Goal: Information Seeking & Learning: Learn about a topic

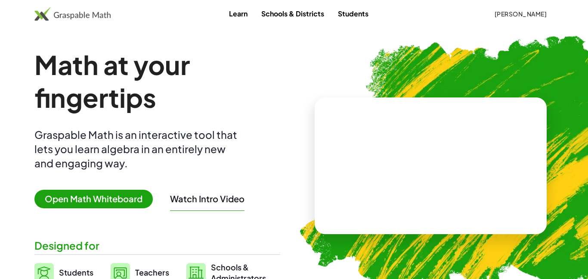
click at [542, 10] on span "[PERSON_NAME]" at bounding box center [520, 14] width 53 height 8
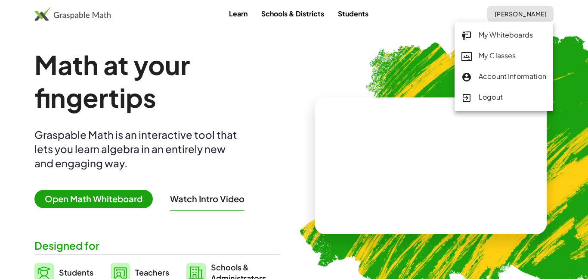
click at [485, 62] on link "My Classes" at bounding box center [504, 56] width 99 height 21
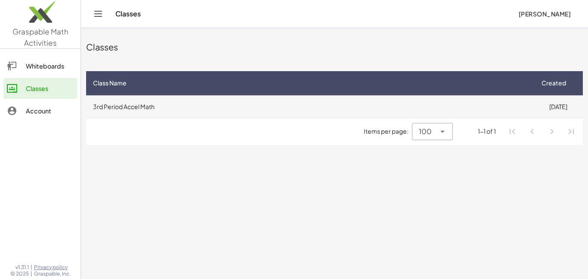
click at [143, 102] on td "3rd Period Accel Math" at bounding box center [309, 106] width 447 height 22
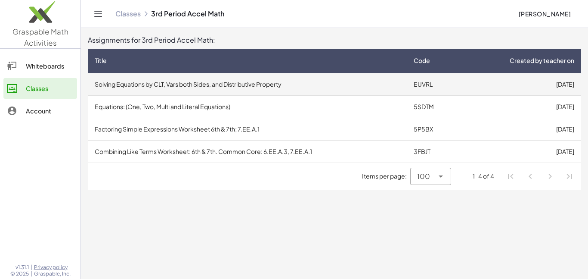
click at [168, 83] on td "Solving Equations by CLT, Vars both Sides, and Distributive Property" at bounding box center [247, 84] width 319 height 22
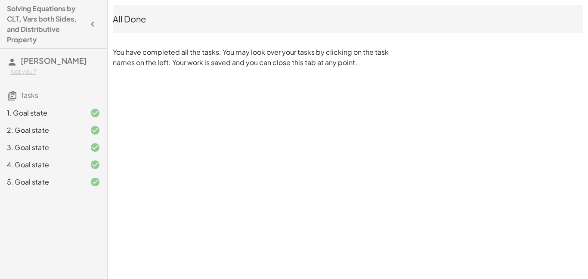
click at [70, 109] on div "1. Goal state" at bounding box center [41, 113] width 69 height 10
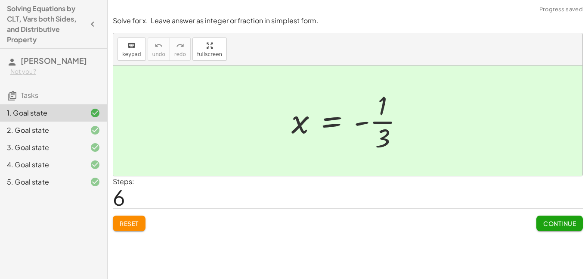
click at [127, 222] on span "Reset" at bounding box center [129, 223] width 19 height 8
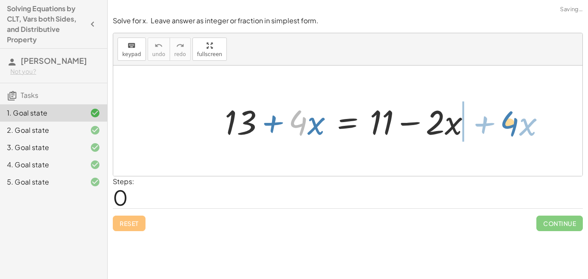
drag, startPoint x: 299, startPoint y: 127, endPoint x: 511, endPoint y: 127, distance: 211.9
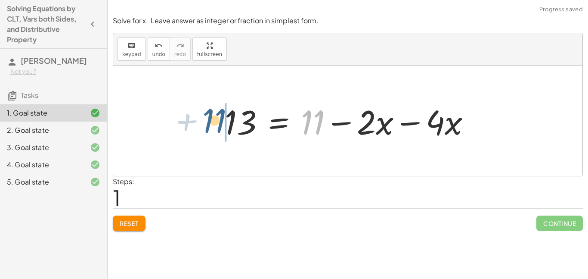
drag, startPoint x: 376, startPoint y: 129, endPoint x: 276, endPoint y: 127, distance: 99.5
click at [276, 127] on div at bounding box center [351, 121] width 261 height 44
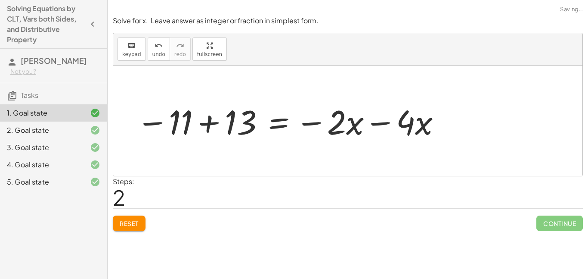
click at [215, 128] on div at bounding box center [289, 121] width 314 height 44
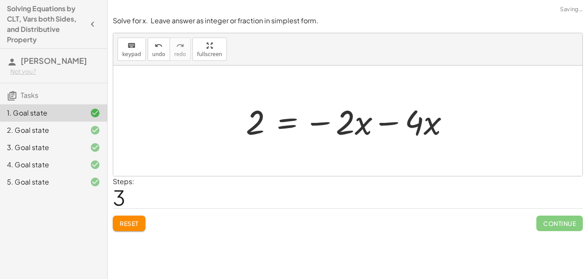
click at [381, 126] on div at bounding box center [351, 121] width 219 height 44
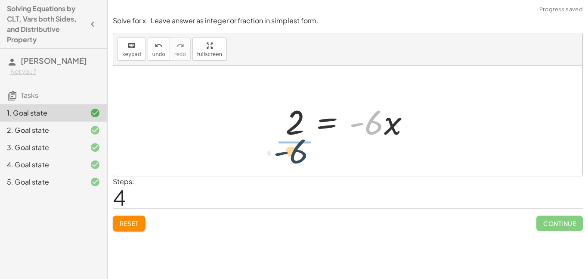
drag, startPoint x: 372, startPoint y: 121, endPoint x: 295, endPoint y: 150, distance: 82.3
click at [295, 150] on div "+ 13 + · 4 · x = + 11 − · 2 · x 13 = + 11 − · 2 · x − · 4 · x − 11 + 13 = − · 2…" at bounding box center [347, 120] width 469 height 110
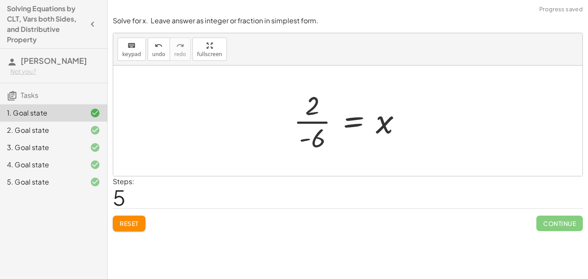
click at [301, 125] on div at bounding box center [351, 120] width 124 height 66
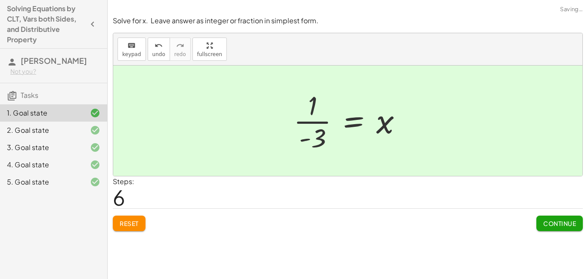
click at [313, 121] on div at bounding box center [351, 120] width 124 height 66
click at [544, 223] on span "Continue" at bounding box center [560, 223] width 33 height 8
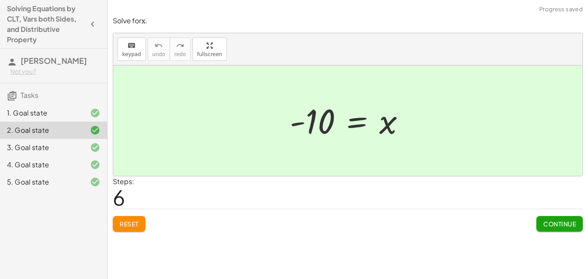
click at [130, 218] on button "Reset" at bounding box center [129, 224] width 33 height 16
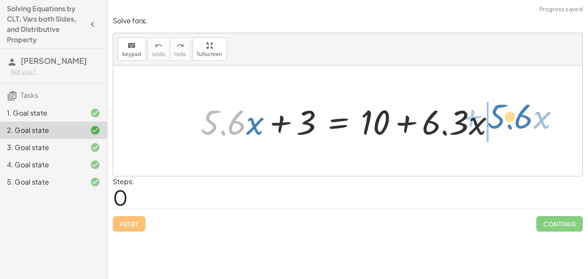
drag, startPoint x: 224, startPoint y: 120, endPoint x: 511, endPoint y: 112, distance: 287.4
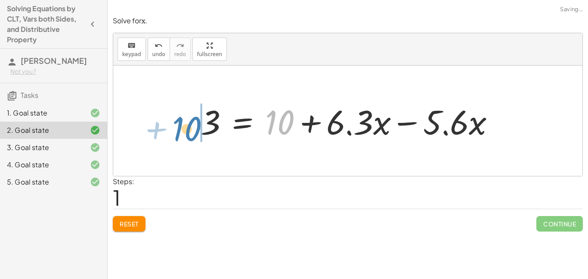
drag, startPoint x: 373, startPoint y: 121, endPoint x: 280, endPoint y: 127, distance: 94.1
click at [280, 127] on div at bounding box center [351, 121] width 310 height 44
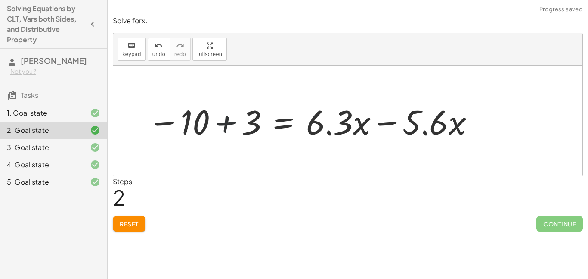
click at [200, 121] on div at bounding box center [312, 121] width 336 height 44
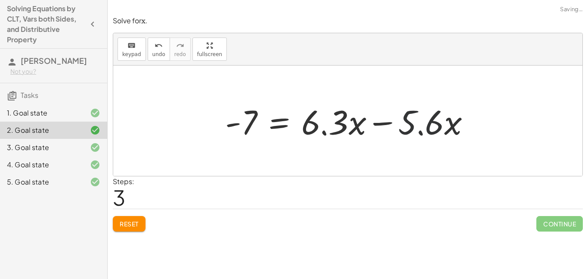
click at [410, 122] on div at bounding box center [351, 121] width 261 height 44
click at [397, 122] on div at bounding box center [351, 121] width 261 height 44
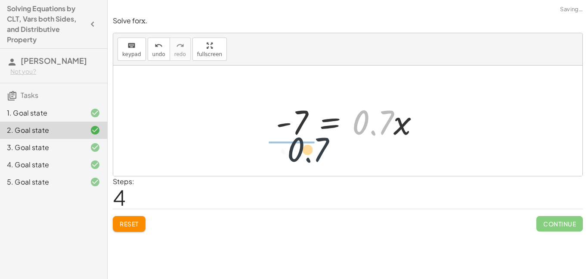
drag, startPoint x: 378, startPoint y: 126, endPoint x: 301, endPoint y: 157, distance: 83.7
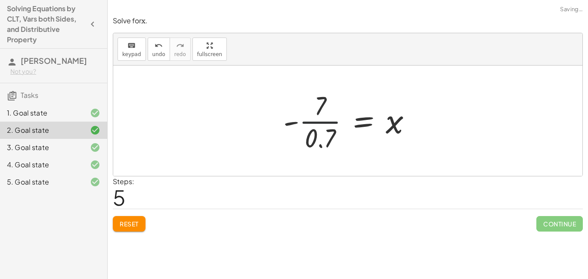
click at [292, 125] on div at bounding box center [351, 120] width 144 height 66
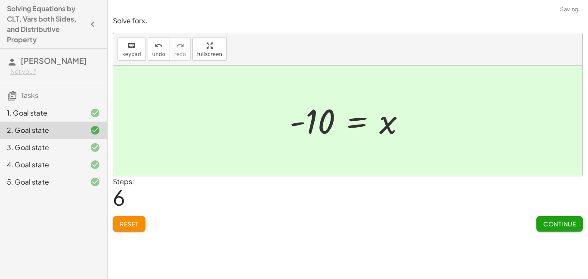
click at [544, 226] on span "Continue" at bounding box center [560, 224] width 33 height 8
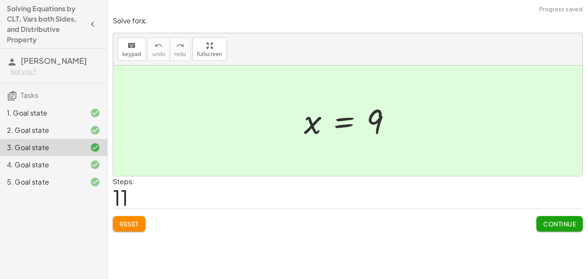
click at [65, 25] on h4 "Solving Equations by CLT, Vars both Sides, and Distributive Property" at bounding box center [46, 23] width 78 height 41
click at [97, 26] on icon "button" at bounding box center [92, 24] width 10 height 10
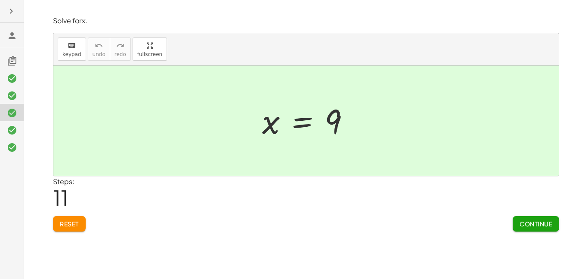
click at [10, 13] on icon "button" at bounding box center [11, 11] width 10 height 10
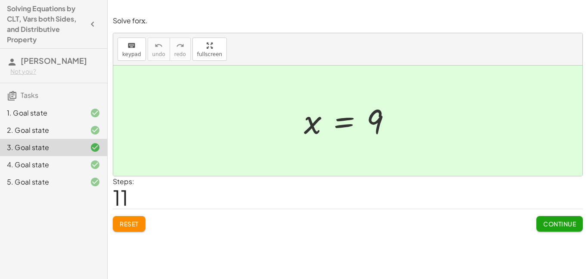
click at [21, 99] on span "Tasks" at bounding box center [30, 94] width 18 height 9
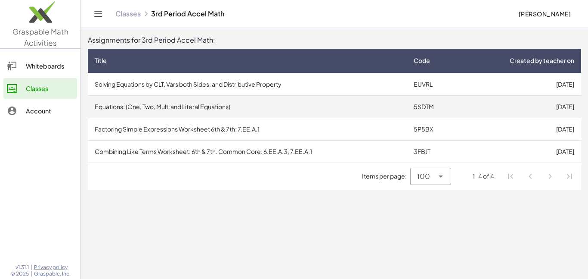
click at [182, 99] on td "Equations: (One, Two, Multi and Literal Equations)" at bounding box center [247, 106] width 319 height 22
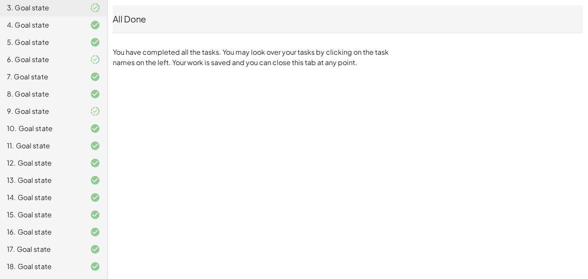
scroll to position [267, 0]
click at [67, 166] on div "20. Goal state" at bounding box center [41, 163] width 69 height 10
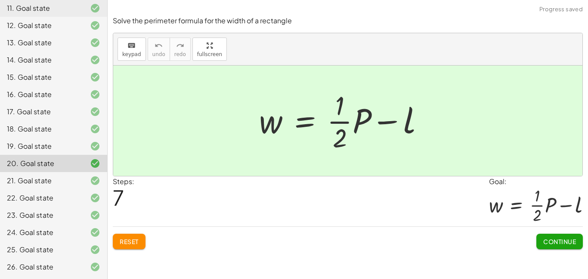
click at [538, 239] on button "Continue" at bounding box center [560, 241] width 47 height 16
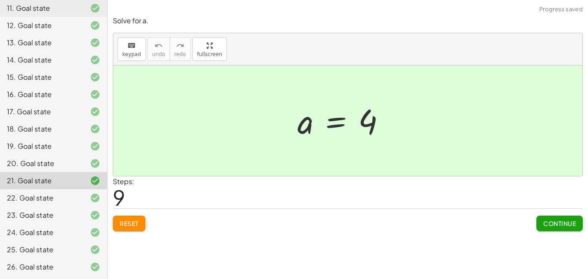
click at [59, 160] on div "20. Goal state" at bounding box center [41, 163] width 69 height 10
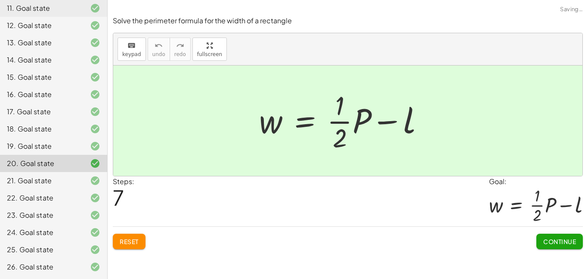
click at [15, 202] on div "22. Goal state" at bounding box center [41, 198] width 69 height 10
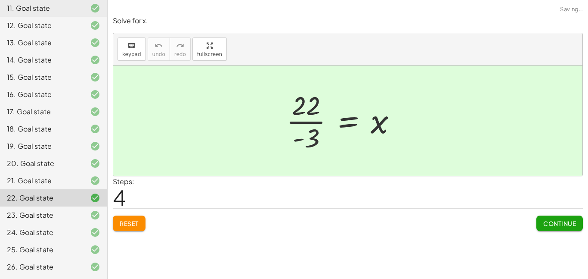
click at [37, 162] on div "20. Goal state" at bounding box center [41, 163] width 69 height 10
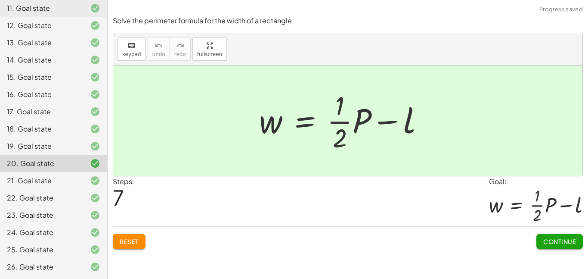
click at [124, 240] on span "Reset" at bounding box center [129, 241] width 19 height 8
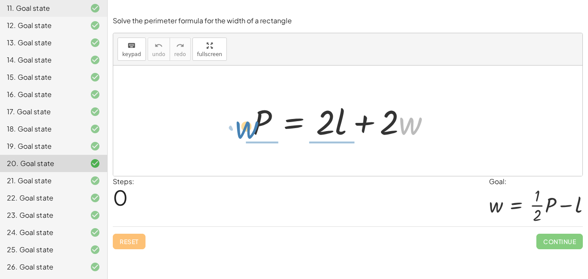
drag, startPoint x: 415, startPoint y: 131, endPoint x: 250, endPoint y: 135, distance: 164.6
click at [250, 135] on div at bounding box center [345, 121] width 193 height 44
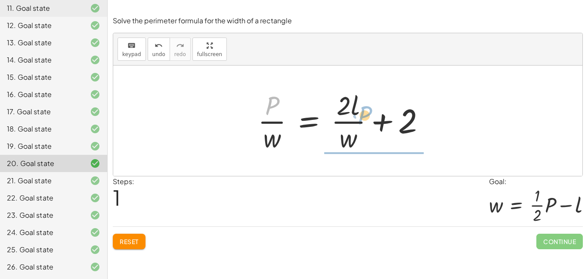
drag, startPoint x: 272, startPoint y: 111, endPoint x: 364, endPoint y: 121, distance: 92.7
click at [364, 121] on div at bounding box center [345, 120] width 183 height 66
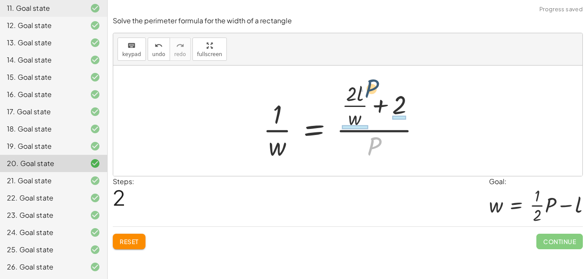
drag, startPoint x: 373, startPoint y: 147, endPoint x: 367, endPoint y: 95, distance: 52.6
click at [367, 95] on div at bounding box center [345, 120] width 173 height 83
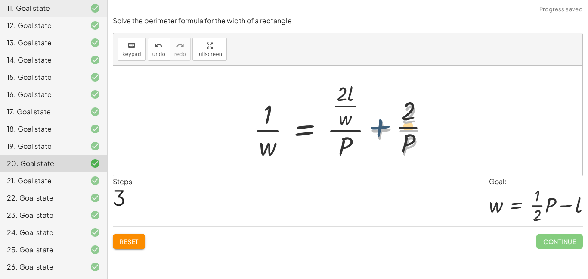
drag, startPoint x: 394, startPoint y: 123, endPoint x: 394, endPoint y: 103, distance: 19.4
click at [394, 103] on div at bounding box center [345, 120] width 192 height 83
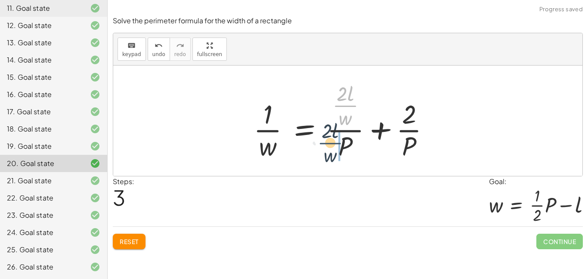
drag, startPoint x: 333, startPoint y: 104, endPoint x: 317, endPoint y: 142, distance: 40.9
click at [317, 142] on div at bounding box center [345, 120] width 192 height 83
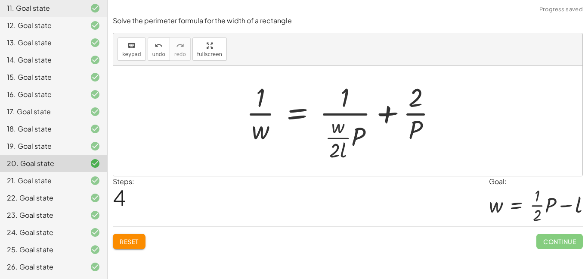
click at [135, 248] on button "Reset" at bounding box center [129, 241] width 33 height 16
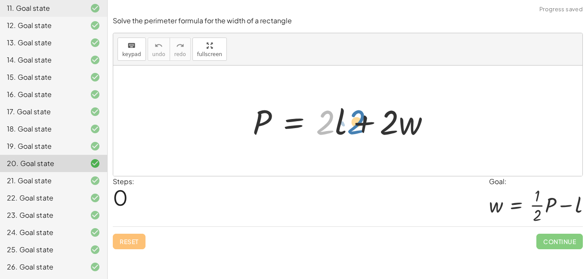
drag, startPoint x: 325, startPoint y: 125, endPoint x: 312, endPoint y: 123, distance: 13.2
click at [312, 123] on div at bounding box center [345, 121] width 193 height 44
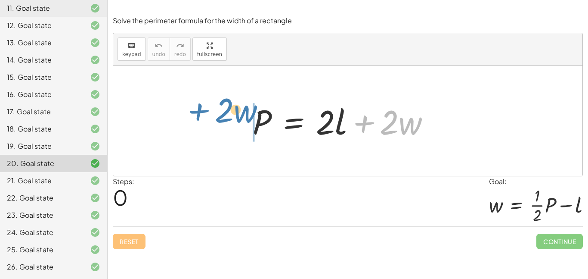
drag, startPoint x: 362, startPoint y: 124, endPoint x: 196, endPoint y: 112, distance: 166.6
click at [196, 112] on div "+ · 2 · w P = + · 2 · l + · 2 · w" at bounding box center [347, 120] width 469 height 110
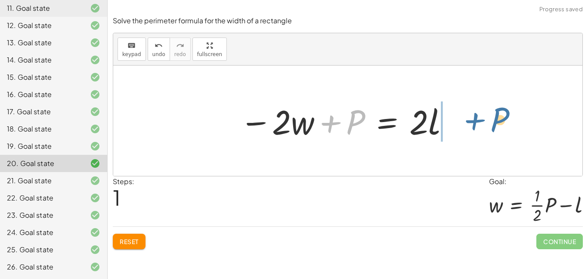
drag, startPoint x: 320, startPoint y: 121, endPoint x: 467, endPoint y: 118, distance: 146.9
click at [467, 118] on div "P = + · 2 · l + · 2 · w + P P = · 2 · l · 2 · w − +" at bounding box center [348, 120] width 242 height 49
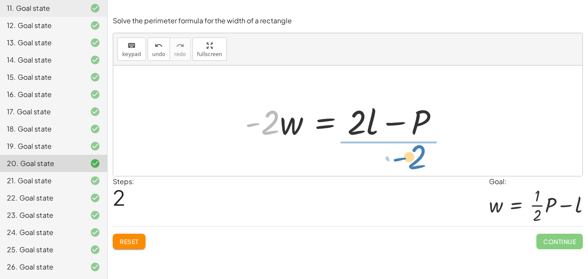
drag, startPoint x: 271, startPoint y: 127, endPoint x: 403, endPoint y: 161, distance: 135.7
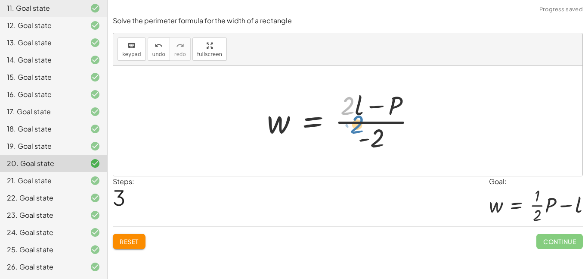
drag, startPoint x: 354, startPoint y: 108, endPoint x: 357, endPoint y: 103, distance: 6.4
click at [357, 103] on div at bounding box center [345, 120] width 165 height 66
click at [381, 134] on div at bounding box center [345, 120] width 165 height 66
drag, startPoint x: 380, startPoint y: 108, endPoint x: 407, endPoint y: 121, distance: 29.7
click at [407, 121] on div at bounding box center [345, 120] width 165 height 66
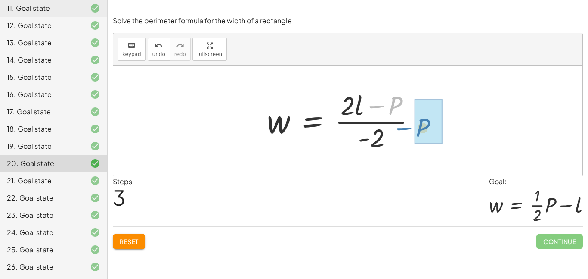
drag, startPoint x: 396, startPoint y: 105, endPoint x: 424, endPoint y: 126, distance: 35.0
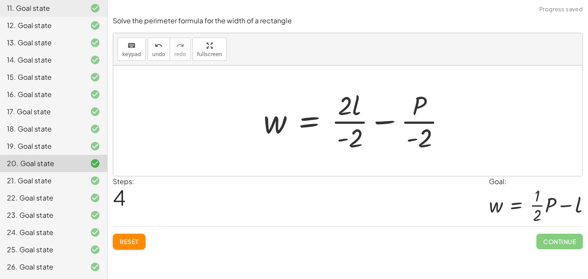
click at [366, 122] on div at bounding box center [358, 120] width 198 height 66
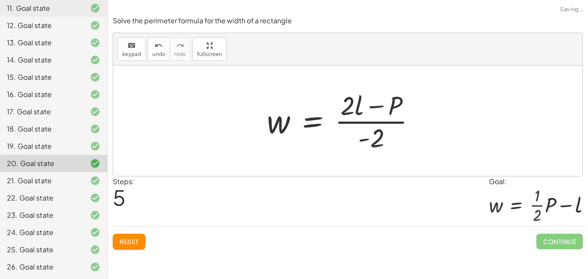
click at [332, 116] on div at bounding box center [345, 120] width 165 height 66
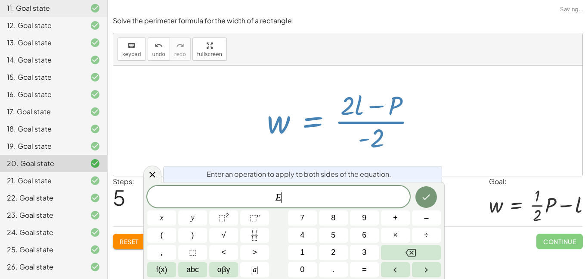
scroll to position [0, 0]
click at [143, 173] on div at bounding box center [152, 173] width 18 height 17
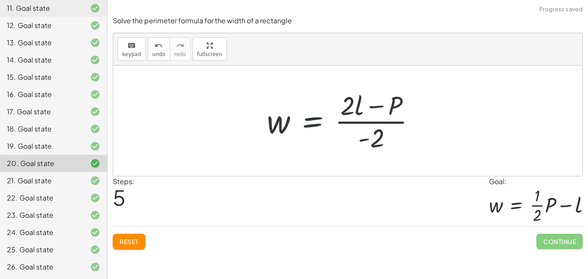
click at [122, 240] on span "Reset" at bounding box center [129, 241] width 19 height 8
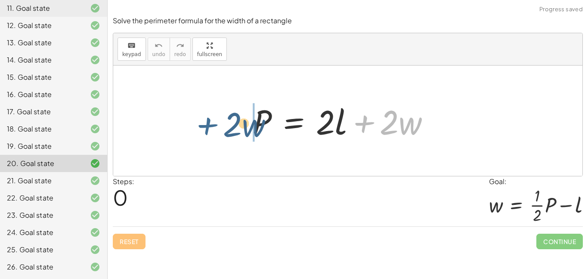
drag, startPoint x: 360, startPoint y: 127, endPoint x: 194, endPoint y: 129, distance: 165.8
click at [194, 129] on div "+ · 2 · w P = + · 2 · l + · 2 · w" at bounding box center [347, 120] width 469 height 110
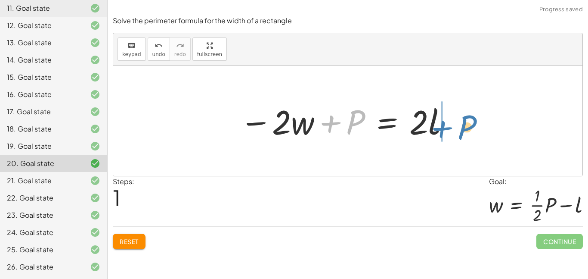
drag, startPoint x: 242, startPoint y: 121, endPoint x: 354, endPoint y: 125, distance: 111.6
click at [354, 125] on div at bounding box center [345, 121] width 219 height 44
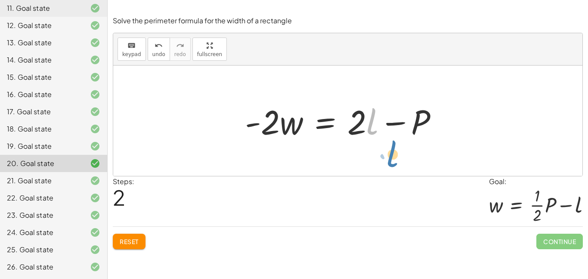
drag, startPoint x: 373, startPoint y: 124, endPoint x: 393, endPoint y: 156, distance: 37.9
drag, startPoint x: 359, startPoint y: 129, endPoint x: 356, endPoint y: 121, distance: 8.9
click at [356, 121] on div at bounding box center [345, 121] width 209 height 44
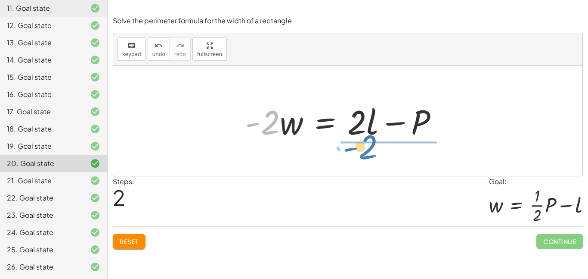
drag, startPoint x: 267, startPoint y: 130, endPoint x: 365, endPoint y: 155, distance: 100.7
click at [365, 155] on div "P = + · 2 · l + · 2 · w − · 2 · w + P = · 2 · l · - 2 P = · 2 · l · 2 · w - + −" at bounding box center [347, 120] width 469 height 110
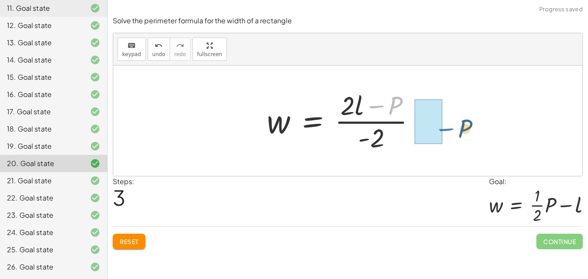
drag, startPoint x: 386, startPoint y: 112, endPoint x: 456, endPoint y: 134, distance: 73.7
click at [456, 134] on div "P = + · 2 · l + · 2 · w − · 2 · w + P = · 2 · l · - 2 · w = + · 2 · l − P − P P…" at bounding box center [347, 120] width 469 height 110
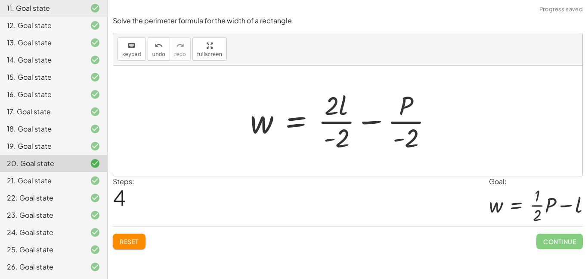
click at [408, 126] on div at bounding box center [345, 120] width 198 height 66
drag, startPoint x: 404, startPoint y: 143, endPoint x: 376, endPoint y: 130, distance: 30.9
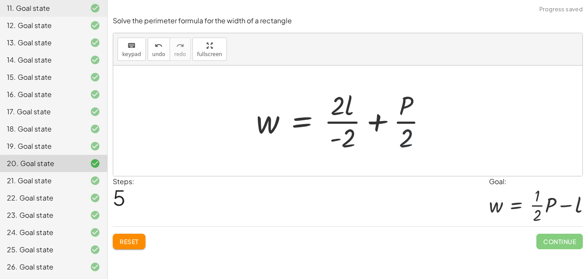
click at [403, 132] on div at bounding box center [345, 120] width 186 height 66
drag, startPoint x: 385, startPoint y: 118, endPoint x: 376, endPoint y: 121, distance: 9.4
click at [376, 121] on div at bounding box center [345, 120] width 186 height 66
drag, startPoint x: 336, startPoint y: 140, endPoint x: 380, endPoint y: 124, distance: 46.6
click at [380, 124] on div at bounding box center [345, 120] width 186 height 66
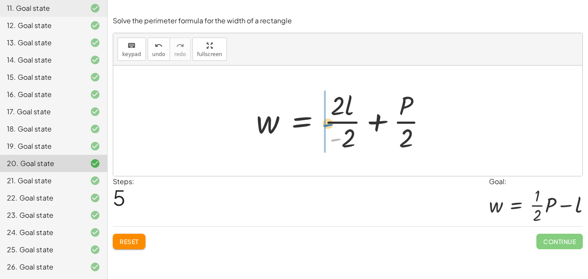
drag, startPoint x: 337, startPoint y: 137, endPoint x: 330, endPoint y: 122, distance: 16.0
click at [330, 122] on div at bounding box center [345, 120] width 186 height 66
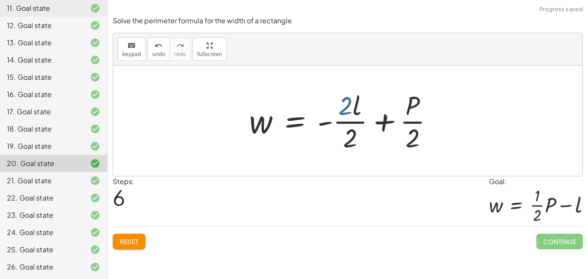
click at [357, 103] on div at bounding box center [345, 120] width 200 height 66
drag, startPoint x: 357, startPoint y: 103, endPoint x: 370, endPoint y: 134, distance: 33.6
click at [370, 134] on div at bounding box center [345, 120] width 200 height 66
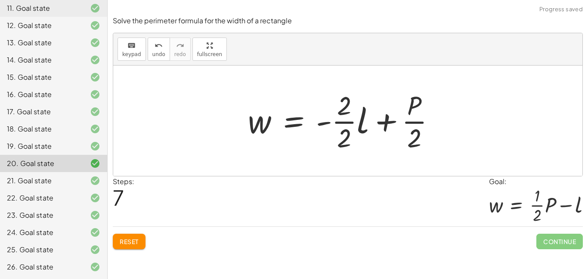
click at [352, 124] on div at bounding box center [345, 120] width 203 height 66
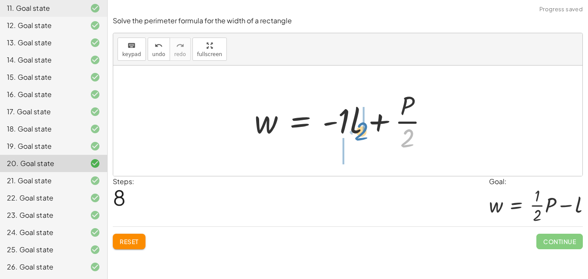
drag, startPoint x: 406, startPoint y: 140, endPoint x: 360, endPoint y: 133, distance: 46.6
click at [360, 133] on div at bounding box center [344, 120] width 189 height 66
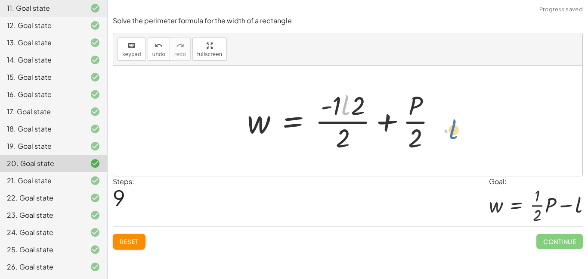
drag, startPoint x: 347, startPoint y: 112, endPoint x: 450, endPoint y: 127, distance: 104.4
click at [450, 127] on div "P = + · 2 · l + · 2 · w − · 2 · w + P = · 2 · l · - 2 · w = + · 2 · l − P w = ·…" at bounding box center [348, 120] width 228 height 71
click at [362, 108] on div at bounding box center [345, 120] width 205 height 66
drag, startPoint x: 356, startPoint y: 103, endPoint x: 374, endPoint y: 135, distance: 36.8
click at [374, 135] on div at bounding box center [345, 120] width 205 height 66
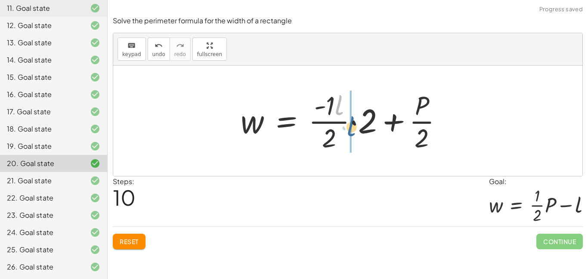
drag, startPoint x: 348, startPoint y: 105, endPoint x: 360, endPoint y: 126, distance: 24.5
click at [360, 126] on div at bounding box center [344, 120] width 217 height 66
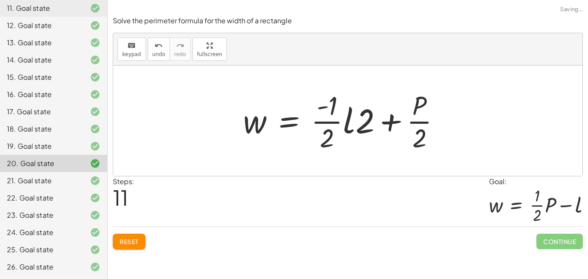
click at [334, 123] on div at bounding box center [345, 120] width 213 height 66
drag, startPoint x: 323, startPoint y: 105, endPoint x: 317, endPoint y: 107, distance: 6.2
click at [317, 107] on div at bounding box center [345, 120] width 213 height 66
drag, startPoint x: 320, startPoint y: 109, endPoint x: 388, endPoint y: 126, distance: 70.1
click at [388, 126] on div at bounding box center [345, 120] width 213 height 66
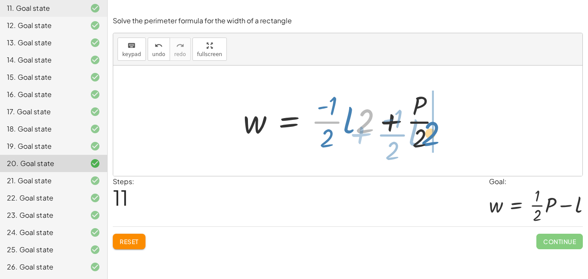
drag, startPoint x: 369, startPoint y: 120, endPoint x: 434, endPoint y: 132, distance: 66.6
click at [434, 132] on div at bounding box center [345, 120] width 213 height 66
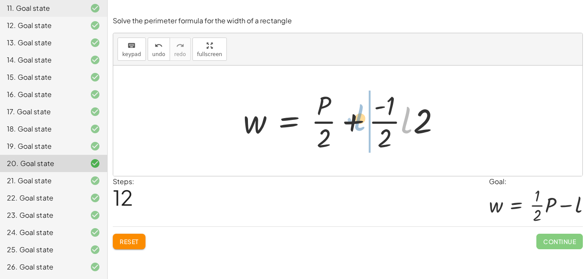
drag, startPoint x: 404, startPoint y: 122, endPoint x: 357, endPoint y: 119, distance: 47.0
click at [357, 119] on div at bounding box center [345, 120] width 213 height 66
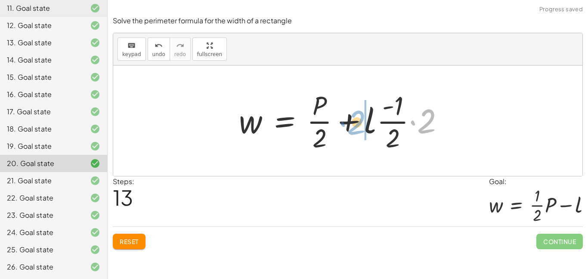
drag, startPoint x: 420, startPoint y: 125, endPoint x: 349, endPoint y: 127, distance: 70.6
click at [349, 127] on div at bounding box center [345, 120] width 221 height 66
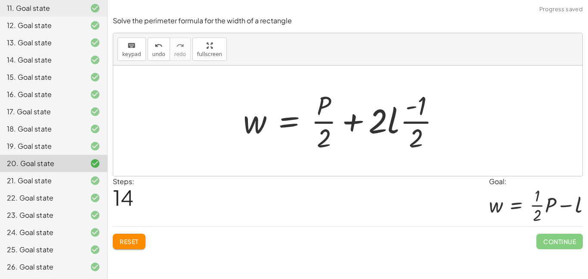
click at [372, 124] on div at bounding box center [345, 120] width 213 height 66
drag, startPoint x: 379, startPoint y: 125, endPoint x: 379, endPoint y: 121, distance: 4.4
click at [379, 121] on div at bounding box center [345, 120] width 213 height 66
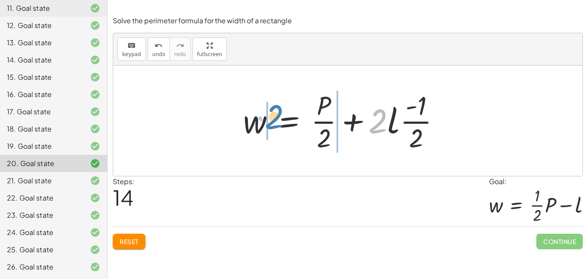
drag, startPoint x: 379, startPoint y: 121, endPoint x: 275, endPoint y: 117, distance: 103.9
click at [275, 117] on div at bounding box center [345, 120] width 213 height 66
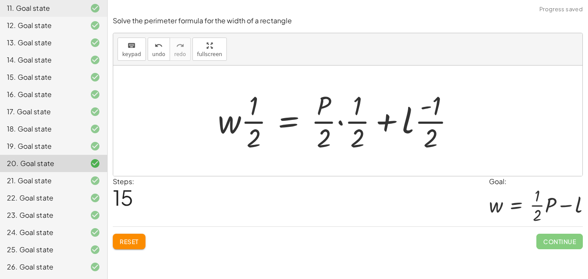
click at [140, 236] on button "Reset" at bounding box center [129, 241] width 33 height 16
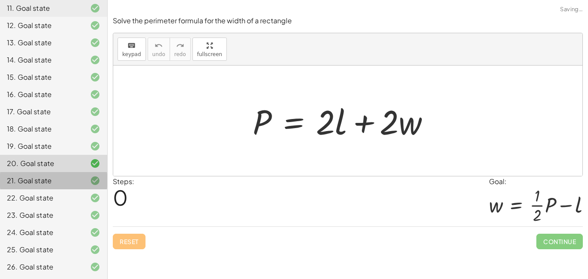
click at [81, 181] on div at bounding box center [88, 180] width 24 height 10
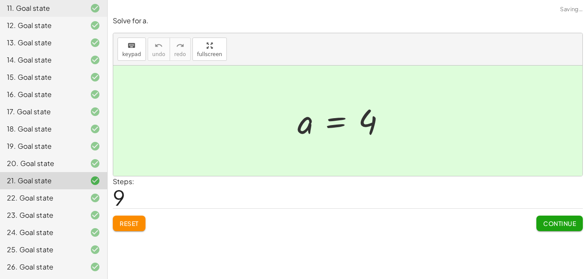
click at [75, 166] on div "20. Goal state" at bounding box center [41, 163] width 69 height 10
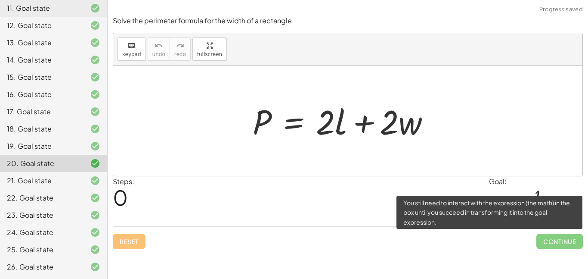
click at [570, 247] on span "Continue" at bounding box center [560, 241] width 47 height 16
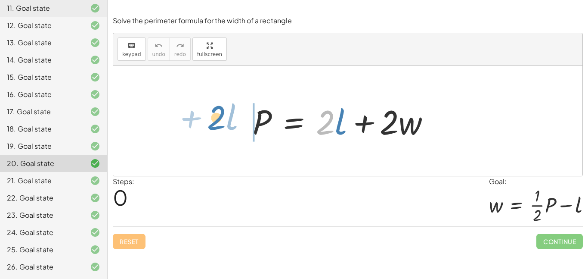
drag, startPoint x: 322, startPoint y: 124, endPoint x: 212, endPoint y: 119, distance: 109.9
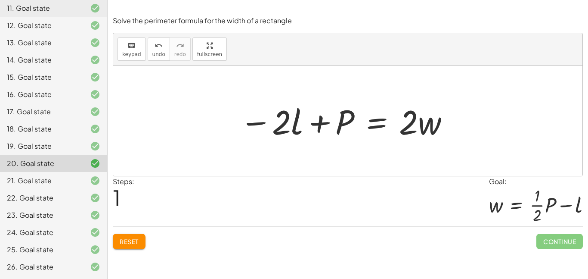
click at [134, 238] on span "Reset" at bounding box center [129, 241] width 19 height 8
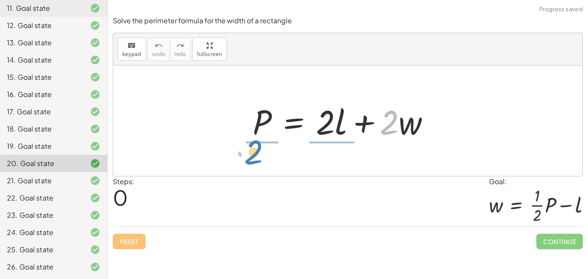
drag, startPoint x: 381, startPoint y: 124, endPoint x: 245, endPoint y: 154, distance: 139.0
click at [245, 154] on div "· 2 + · w P = + · 2 · l + · 2 · w" at bounding box center [347, 120] width 469 height 110
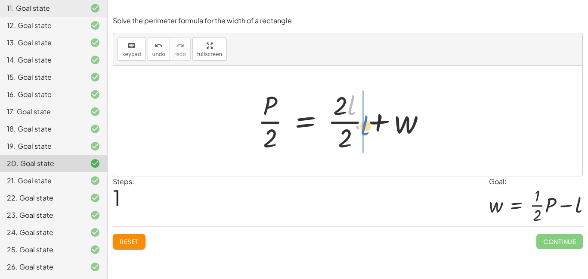
drag, startPoint x: 352, startPoint y: 108, endPoint x: 366, endPoint y: 128, distance: 24.5
click at [366, 128] on div at bounding box center [345, 120] width 184 height 66
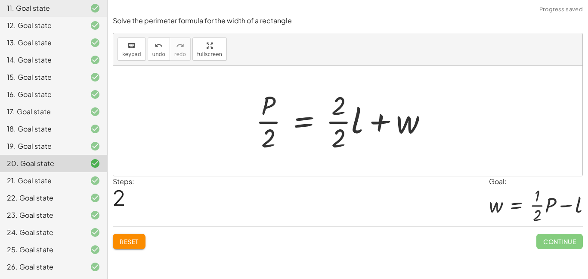
click at [347, 122] on div at bounding box center [345, 120] width 187 height 66
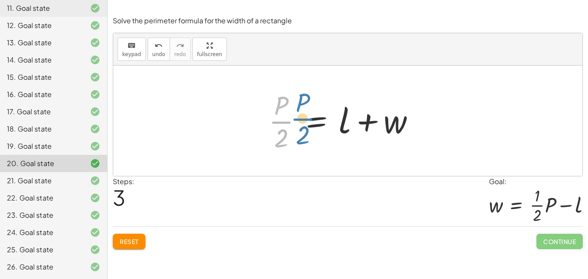
drag, startPoint x: 281, startPoint y: 121, endPoint x: 291, endPoint y: 121, distance: 9.9
click at [291, 121] on div at bounding box center [345, 120] width 162 height 66
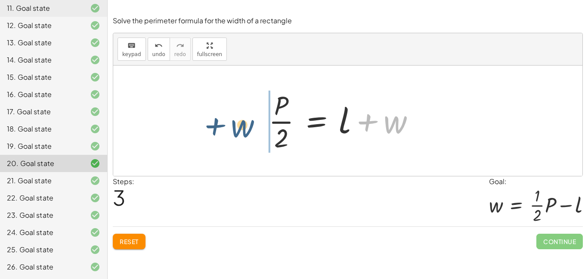
drag, startPoint x: 396, startPoint y: 122, endPoint x: 240, endPoint y: 126, distance: 156.0
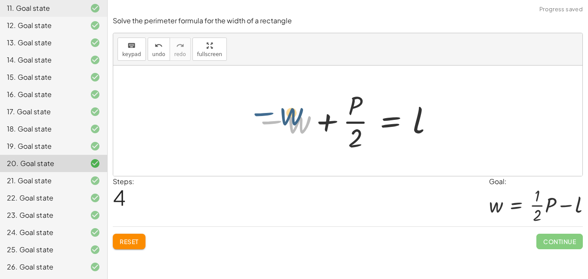
drag, startPoint x: 256, startPoint y: 126, endPoint x: 237, endPoint y: 116, distance: 21.8
click at [237, 116] on div "P = + · 2 · l + · 2 · w · P · 2 = + · 2 · l · 2 + w · P · 2 = + · · 2 · 2 · l +…" at bounding box center [347, 120] width 469 height 110
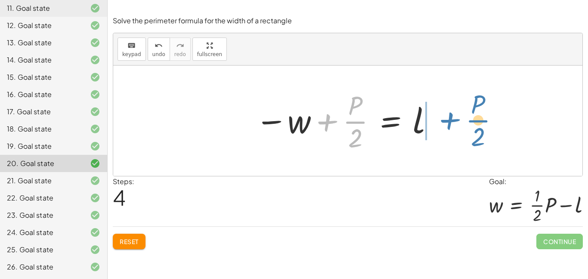
drag, startPoint x: 316, startPoint y: 124, endPoint x: 428, endPoint y: 120, distance: 112.0
click at [428, 120] on div at bounding box center [345, 120] width 188 height 66
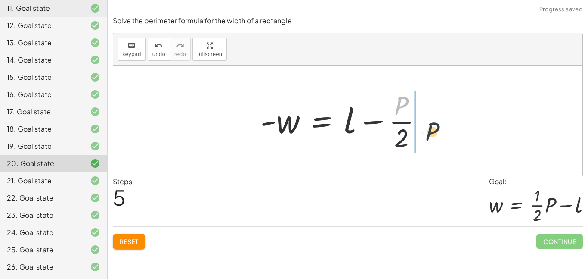
drag, startPoint x: 398, startPoint y: 101, endPoint x: 435, endPoint y: 130, distance: 47.0
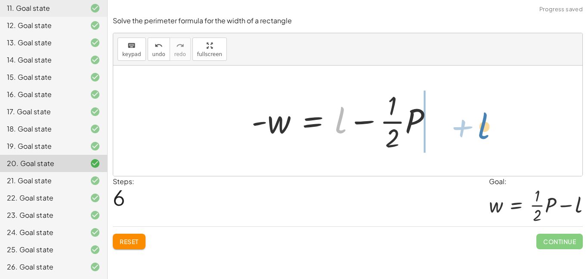
drag, startPoint x: 342, startPoint y: 127, endPoint x: 485, endPoint y: 131, distance: 142.2
click at [485, 131] on div "P = + · 2 · l + · 2 · w · P · 2 = + · 2 · l · 2 + w · P · 2 = + · · 2 · 2 · l +…" at bounding box center [347, 120] width 469 height 110
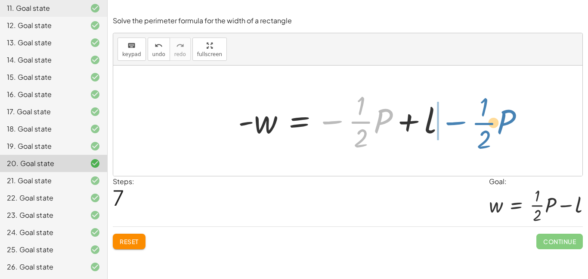
drag, startPoint x: 339, startPoint y: 122, endPoint x: 462, endPoint y: 124, distance: 122.8
click at [462, 124] on div "P = + · 2 · l + · 2 · w · P · 2 = + · 2 · l · 2 + w · P · 2 = + · · 2 · 2 · l +…" at bounding box center [347, 120] width 245 height 71
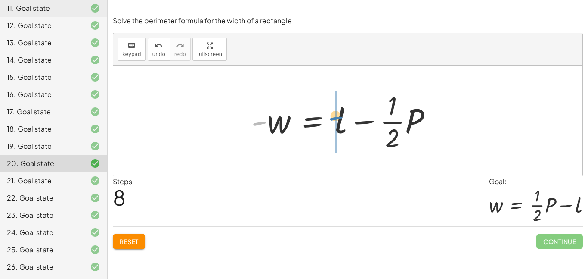
drag, startPoint x: 262, startPoint y: 124, endPoint x: 338, endPoint y: 119, distance: 76.4
click at [338, 119] on div at bounding box center [345, 120] width 196 height 66
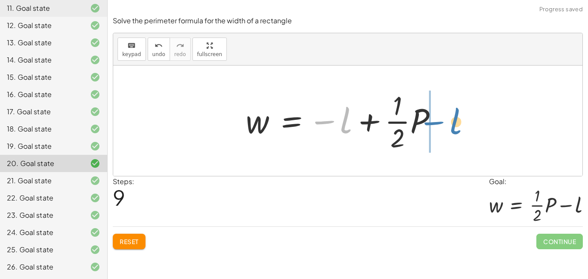
drag, startPoint x: 331, startPoint y: 125, endPoint x: 441, endPoint y: 126, distance: 109.4
click at [441, 126] on div at bounding box center [345, 120] width 207 height 66
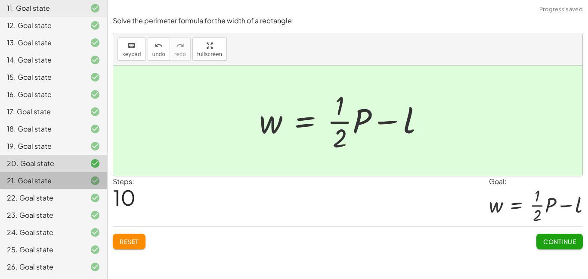
click at [31, 176] on div "21. Goal state" at bounding box center [41, 180] width 69 height 10
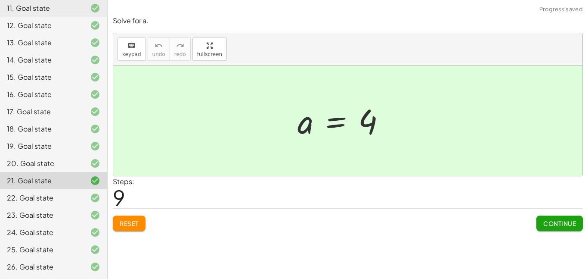
scroll to position [0, 0]
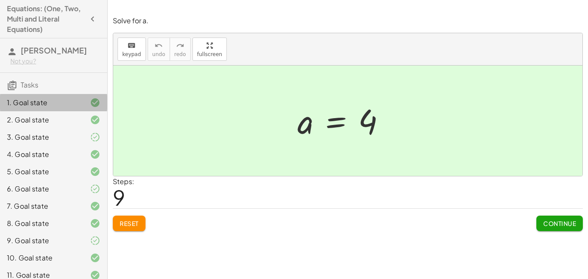
click at [40, 105] on div "1. Goal state" at bounding box center [41, 102] width 69 height 10
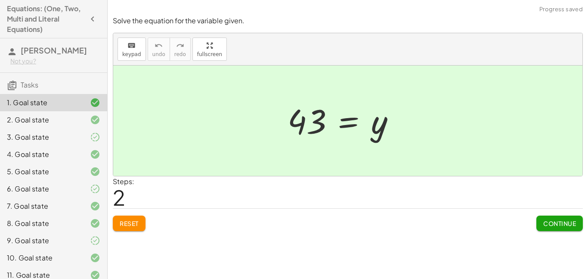
click at [127, 230] on button "Reset" at bounding box center [129, 223] width 33 height 16
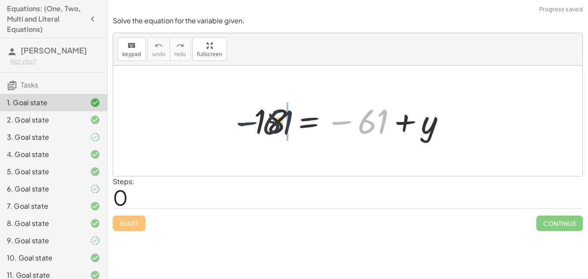
drag, startPoint x: 348, startPoint y: 121, endPoint x: 236, endPoint y: 128, distance: 112.6
click at [236, 128] on div at bounding box center [345, 120] width 223 height 43
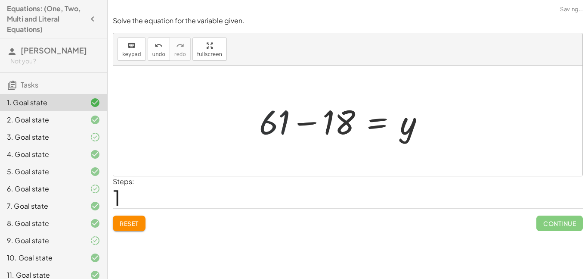
click at [236, 128] on div "- 18 = − 61 + y − 18 = 61 y +" at bounding box center [347, 120] width 469 height 110
click at [292, 122] on div at bounding box center [345, 121] width 180 height 44
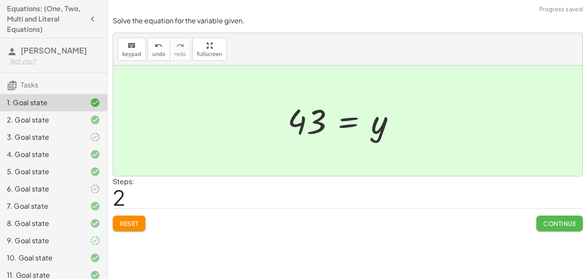
click at [549, 221] on span "Continue" at bounding box center [560, 223] width 33 height 8
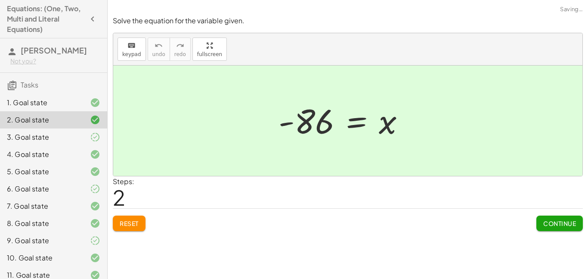
click at [94, 21] on icon "button" at bounding box center [92, 19] width 10 height 10
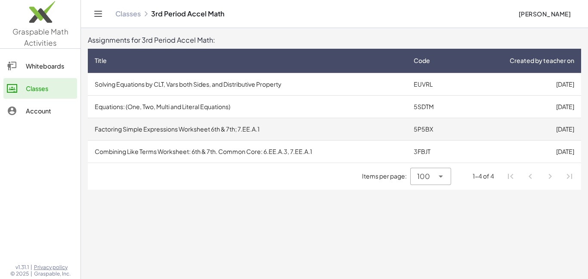
click at [147, 124] on td "Factoring Simple Expressions Worksheet 6th & 7th; 7.EE.A.1" at bounding box center [247, 129] width 319 height 22
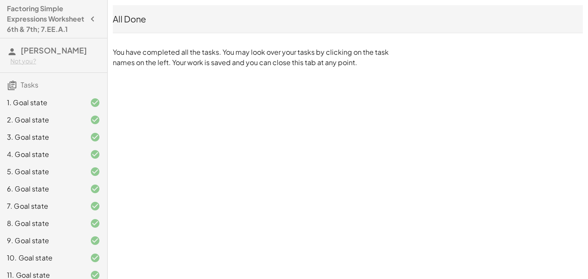
click at [47, 108] on div "1. Goal state" at bounding box center [41, 102] width 69 height 10
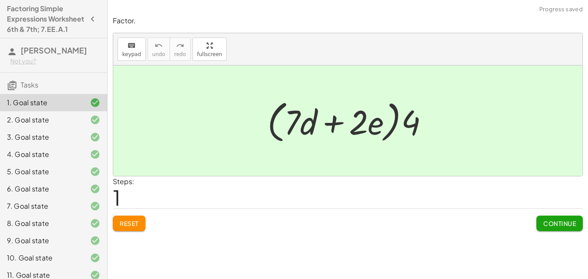
click at [134, 216] on button "Reset" at bounding box center [129, 223] width 33 height 16
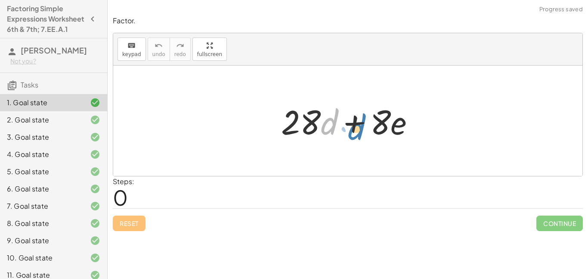
drag, startPoint x: 329, startPoint y: 124, endPoint x: 347, endPoint y: 125, distance: 18.1
click at [347, 125] on div at bounding box center [351, 121] width 149 height 44
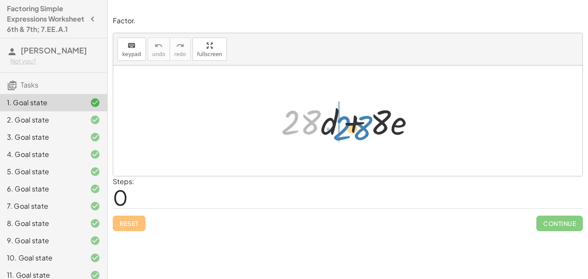
drag, startPoint x: 321, startPoint y: 122, endPoint x: 368, endPoint y: 127, distance: 47.7
click at [368, 127] on div at bounding box center [351, 121] width 149 height 44
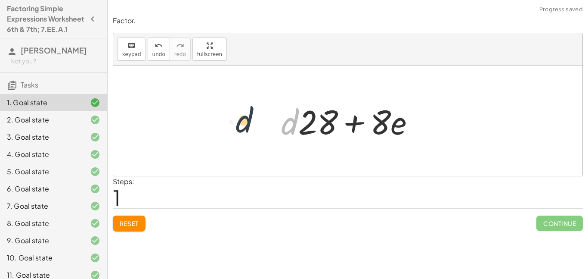
drag, startPoint x: 289, startPoint y: 127, endPoint x: 242, endPoint y: 125, distance: 46.6
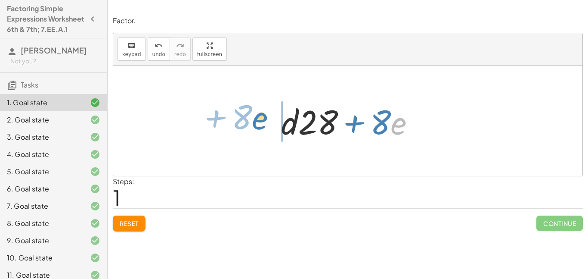
drag, startPoint x: 398, startPoint y: 129, endPoint x: 257, endPoint y: 124, distance: 140.9
click at [257, 124] on div "+ · 28 · d + · 8 · e · e + · 8 + · 28 · d + · 8 · e" at bounding box center [347, 120] width 469 height 110
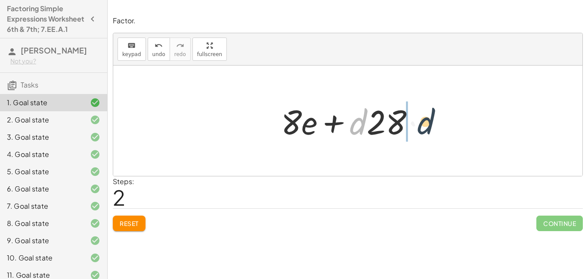
drag, startPoint x: 360, startPoint y: 127, endPoint x: 435, endPoint y: 127, distance: 74.5
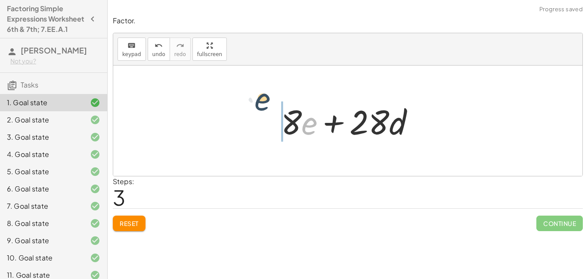
drag, startPoint x: 308, startPoint y: 125, endPoint x: 261, endPoint y: 106, distance: 51.0
click at [143, 221] on button "Reset" at bounding box center [129, 223] width 33 height 16
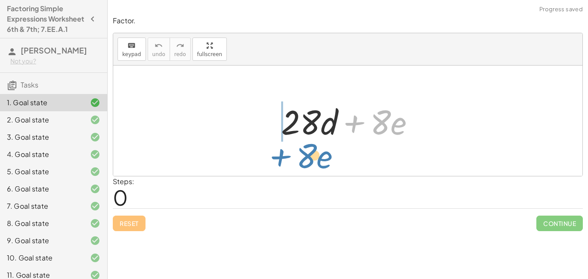
drag, startPoint x: 357, startPoint y: 122, endPoint x: 282, endPoint y: 155, distance: 81.9
click at [282, 155] on div "+ · 8 · e + · 28 · d + · 8 · e" at bounding box center [347, 120] width 469 height 110
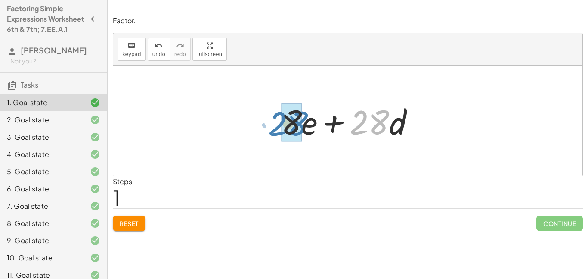
drag, startPoint x: 354, startPoint y: 121, endPoint x: 273, endPoint y: 122, distance: 81.4
click at [273, 122] on div "+ · 28 · d + · 8 · e · 28 + · d + · 28 · d + · 8 · e" at bounding box center [348, 120] width 160 height 49
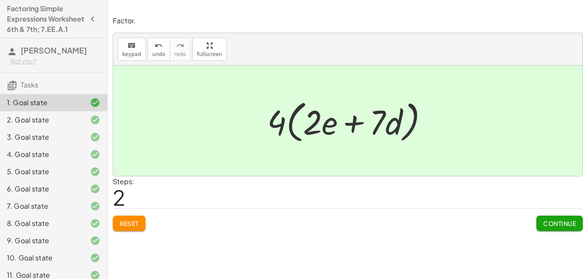
click at [565, 217] on button "Continue" at bounding box center [560, 223] width 47 height 16
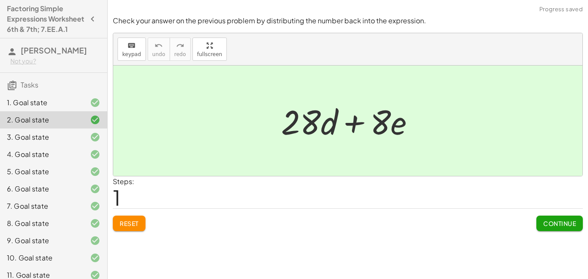
click at [123, 222] on span "Reset" at bounding box center [129, 223] width 19 height 8
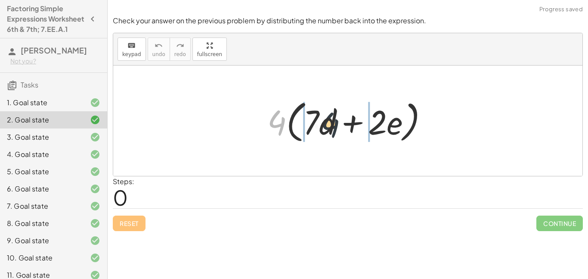
drag, startPoint x: 282, startPoint y: 123, endPoint x: 338, endPoint y: 125, distance: 56.0
click at [338, 125] on div at bounding box center [351, 121] width 177 height 50
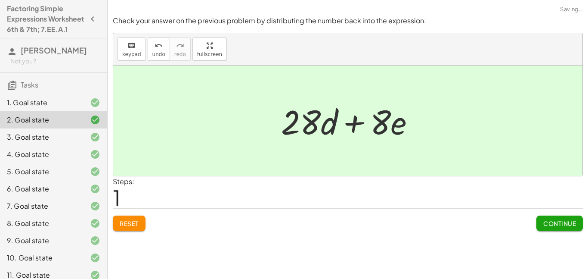
click at [546, 219] on span "Continue" at bounding box center [560, 223] width 33 height 8
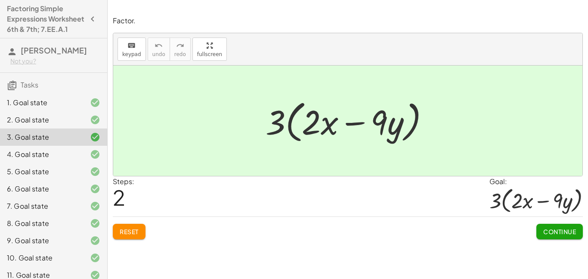
click at [130, 231] on span "Reset" at bounding box center [129, 231] width 19 height 8
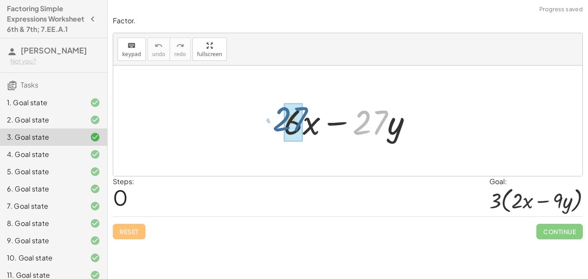
drag, startPoint x: 373, startPoint y: 132, endPoint x: 291, endPoint y: 127, distance: 82.4
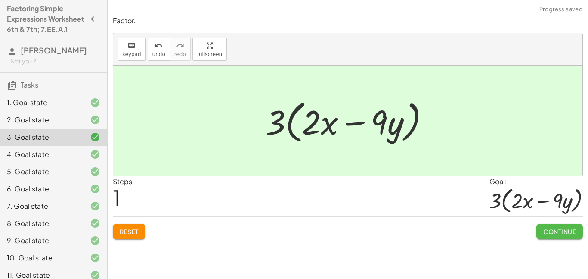
click at [544, 232] on span "Continue" at bounding box center [560, 231] width 33 height 8
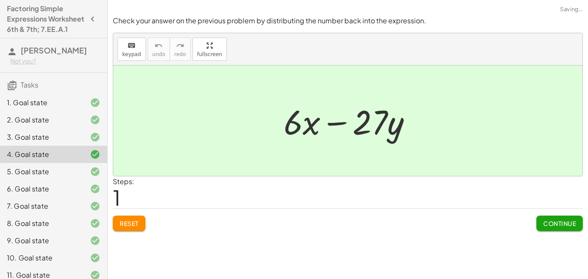
click at [118, 228] on button "Reset" at bounding box center [129, 223] width 33 height 16
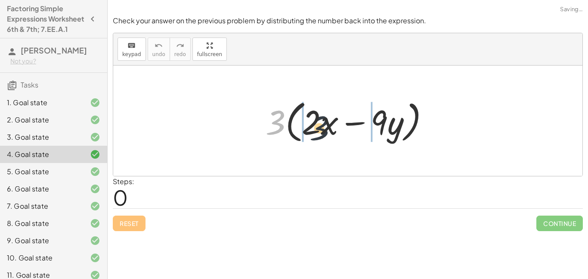
drag, startPoint x: 278, startPoint y: 122, endPoint x: 326, endPoint y: 127, distance: 47.7
click at [326, 127] on div at bounding box center [350, 121] width 179 height 50
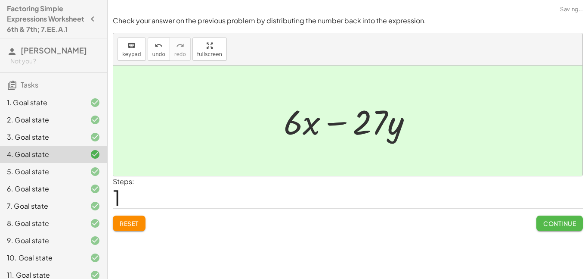
click at [544, 219] on span "Continue" at bounding box center [560, 223] width 33 height 8
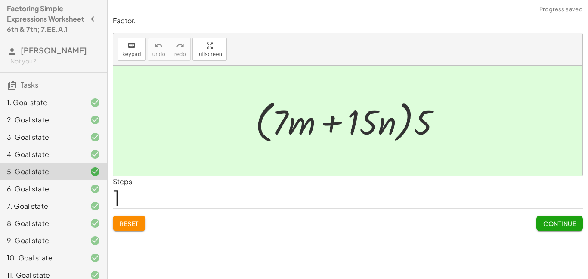
click at [142, 220] on button "Reset" at bounding box center [129, 223] width 33 height 16
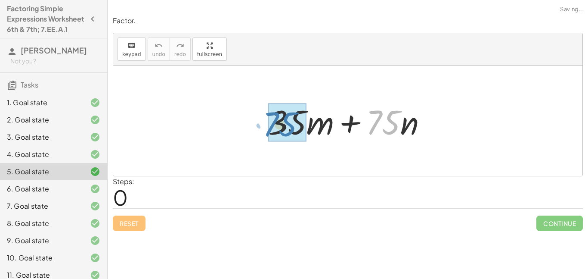
drag, startPoint x: 378, startPoint y: 130, endPoint x: 275, endPoint y: 131, distance: 102.5
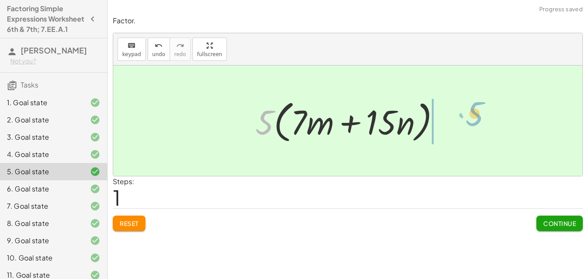
drag, startPoint x: 256, startPoint y: 128, endPoint x: 464, endPoint y: 121, distance: 207.7
click at [464, 121] on div "+ · 35 · m + · 75 · n + · 5 · 7 · m + · 5 · 15 · n · 5 + · m + · · n [DATE] · (…" at bounding box center [347, 120] width 469 height 110
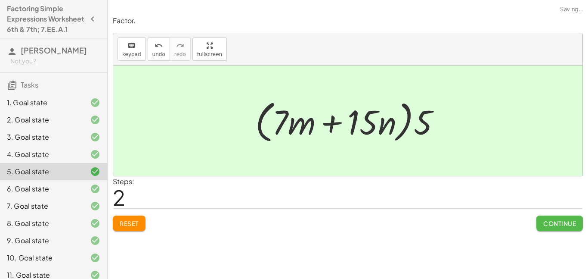
click at [552, 230] on button "Continue" at bounding box center [560, 223] width 47 height 16
